Goal: Task Accomplishment & Management: Use online tool/utility

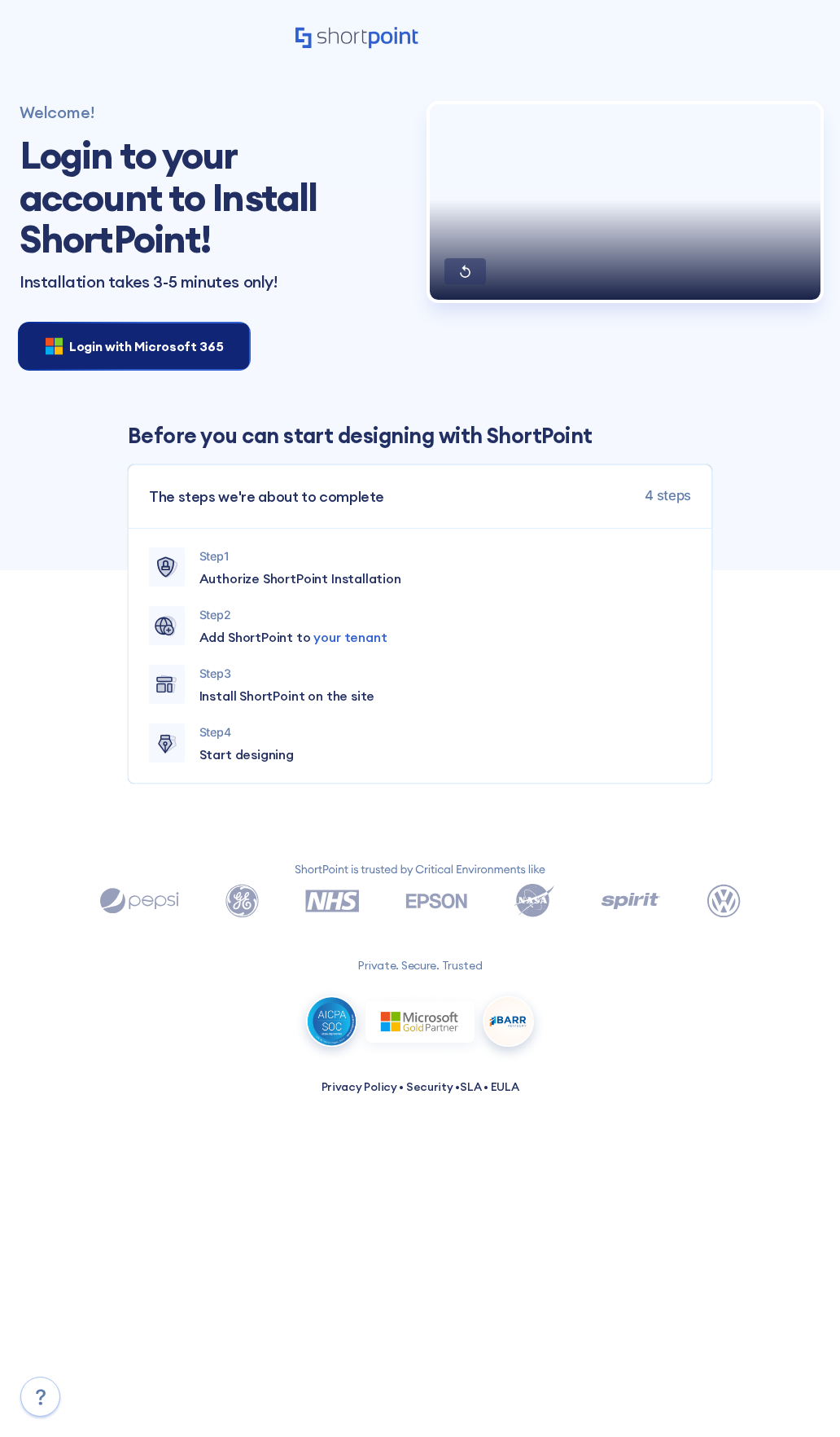
click at [155, 334] on div "Login with Microsoft 365" at bounding box center [134, 347] width 230 height 46
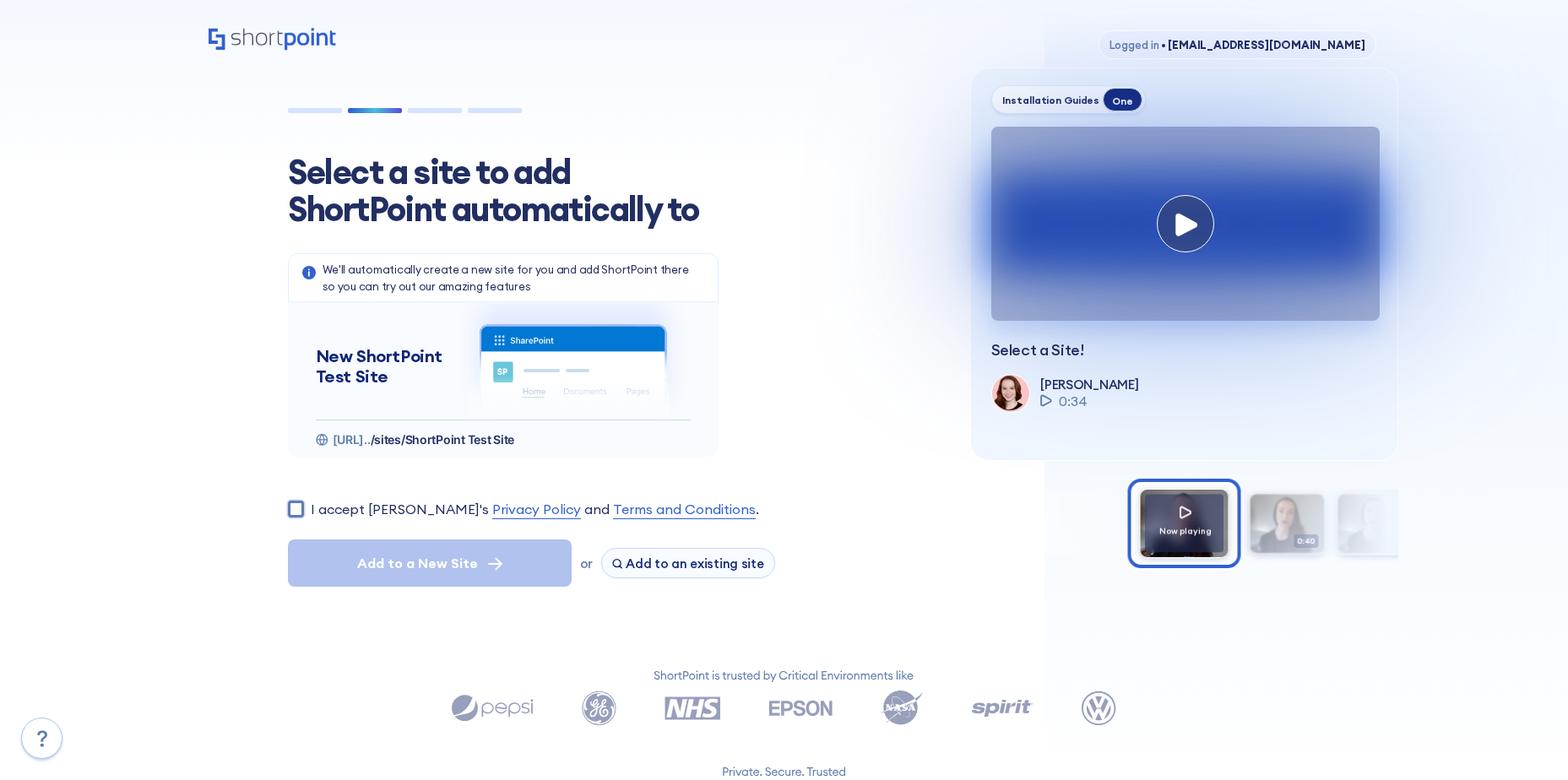
click at [296, 508] on input "I accept ShortPoint's Privacy Policy and Terms and Conditions ." at bounding box center [295, 508] width 16 height 16
checkbox input "true"
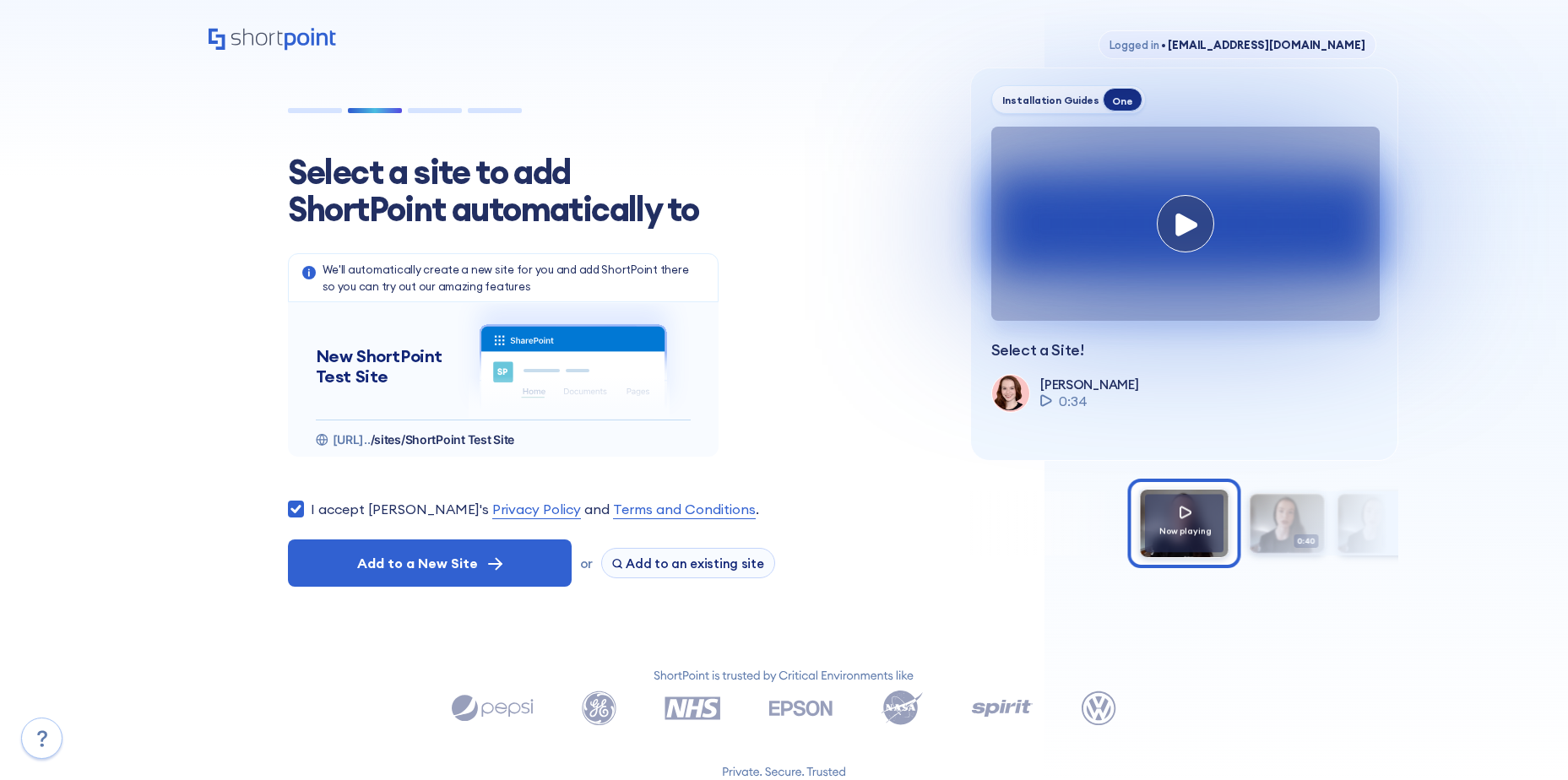
click at [514, 439] on span "/sites/ShortPoint Test Site" at bounding box center [442, 440] width 144 height 15
drag, startPoint x: 680, startPoint y: 441, endPoint x: 313, endPoint y: 443, distance: 367.0
click at [313, 443] on div "New ShortPoint Test Site https://wearesamaritan.sharepo... /sites/ShortPoint Te…" at bounding box center [503, 379] width 431 height 155
drag, startPoint x: 313, startPoint y: 443, endPoint x: 206, endPoint y: 428, distance: 108.0
click at [206, 428] on div "Logged in • nzemke@samaritanhealthcare.com Select a site to add ShortPoint auto…" at bounding box center [784, 460] width 1568 height 920
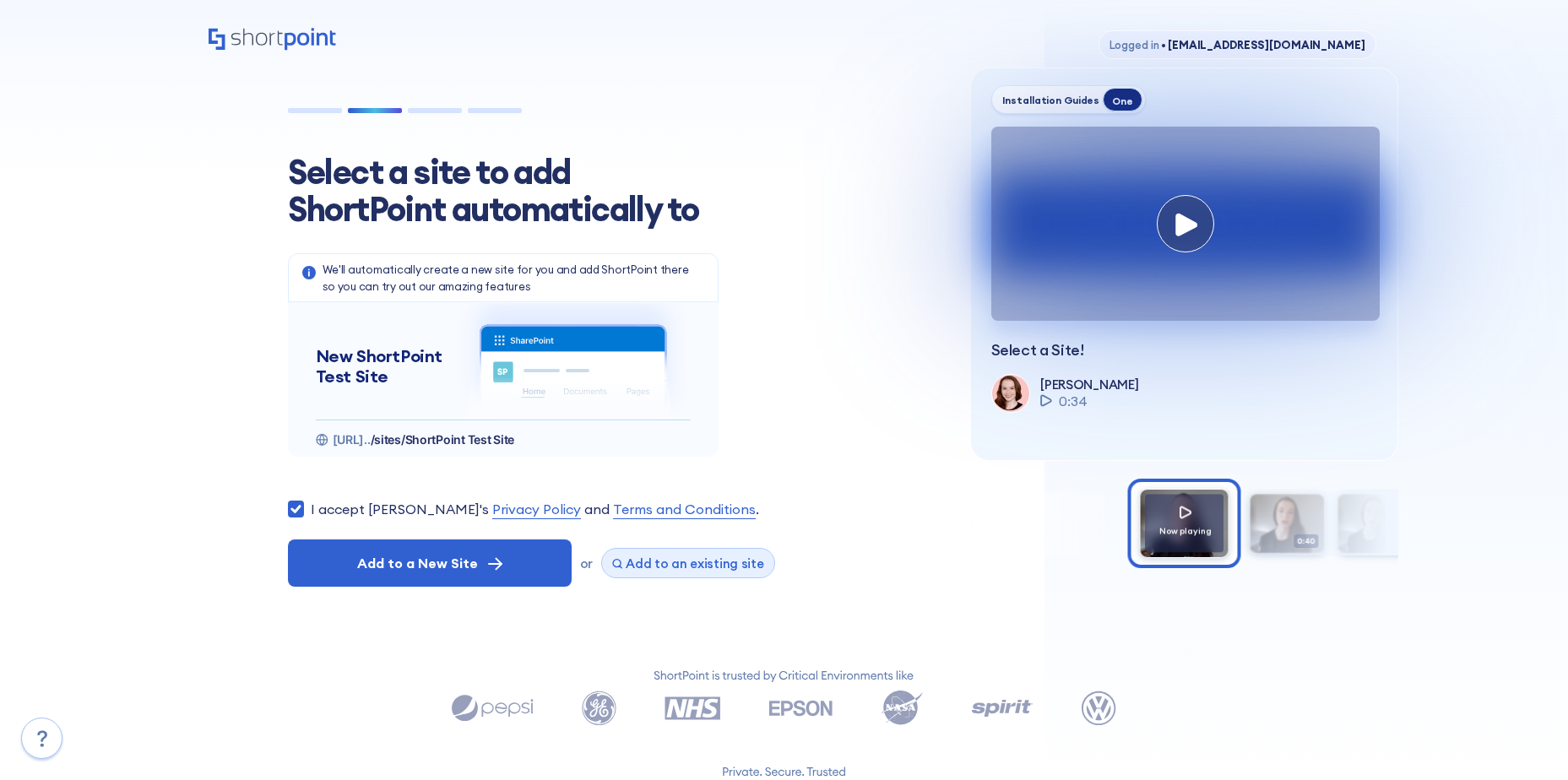
click at [732, 556] on span "Add to an existing site" at bounding box center [694, 563] width 138 height 16
